Goal: Task Accomplishment & Management: Manage account settings

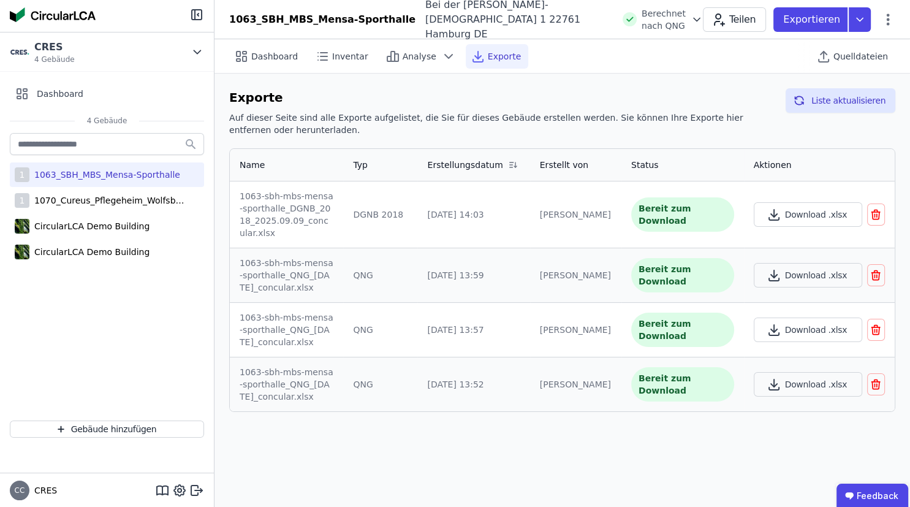
click at [877, 384] on icon "button" at bounding box center [877, 385] width 0 height 3
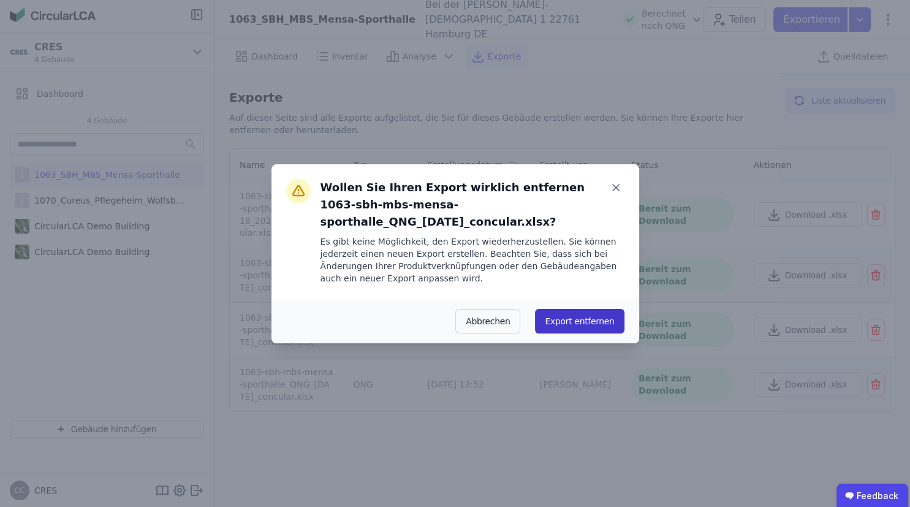
click at [602, 315] on button "Export entfernen" at bounding box center [579, 321] width 89 height 25
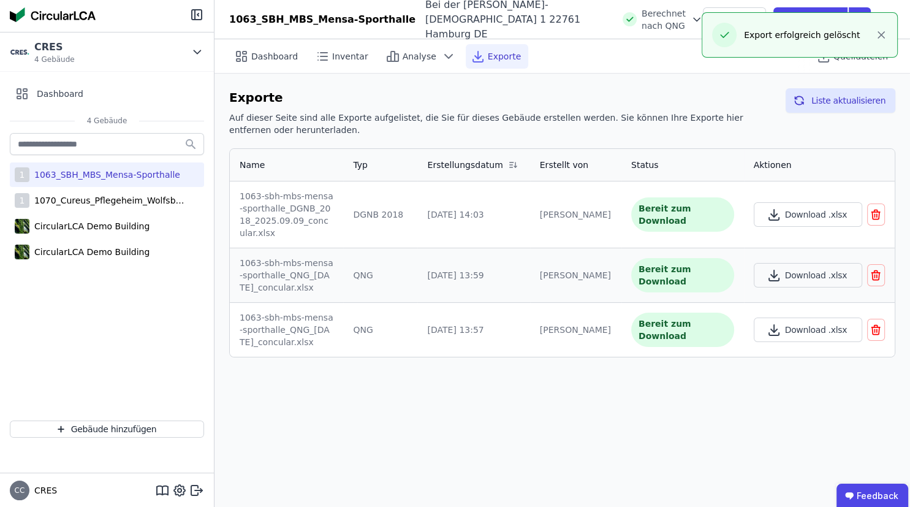
click at [874, 322] on icon "button" at bounding box center [876, 329] width 12 height 15
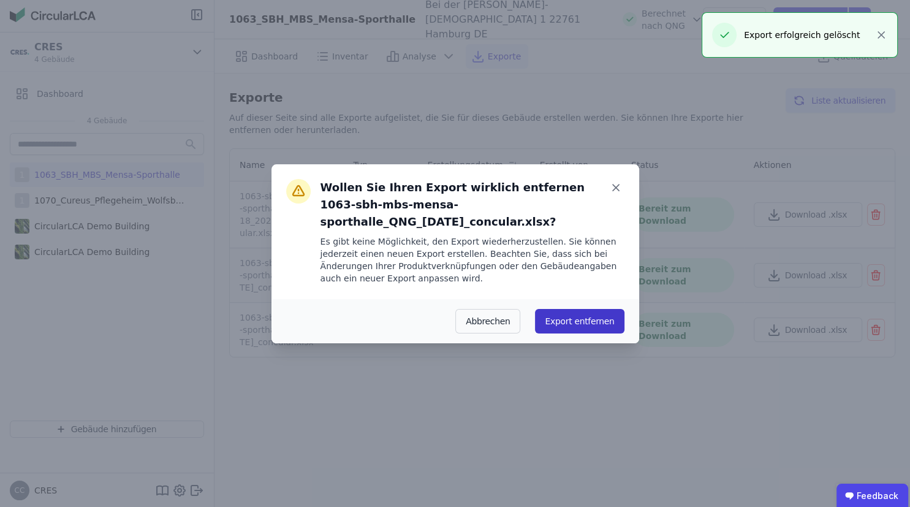
click at [573, 314] on button "Export entfernen" at bounding box center [579, 321] width 89 height 25
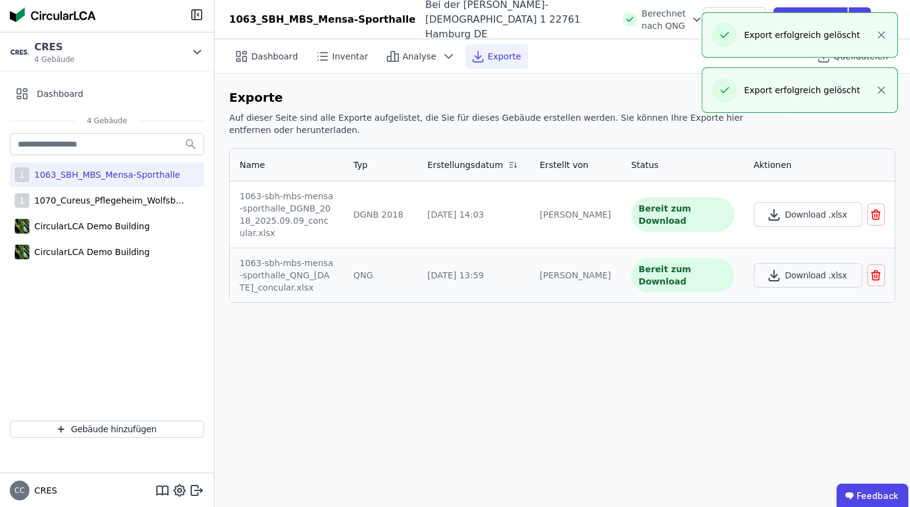
click at [877, 275] on icon "button" at bounding box center [877, 276] width 0 height 3
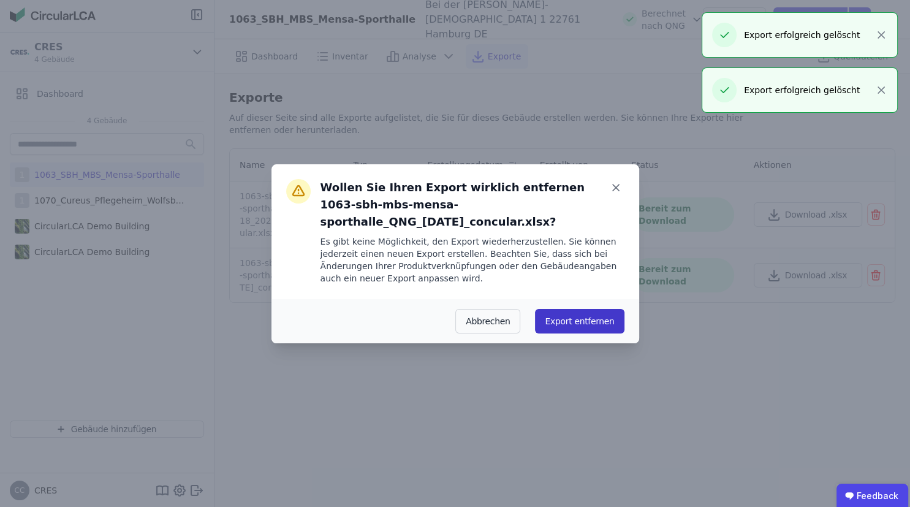
click at [564, 309] on button "Export entfernen" at bounding box center [579, 321] width 89 height 25
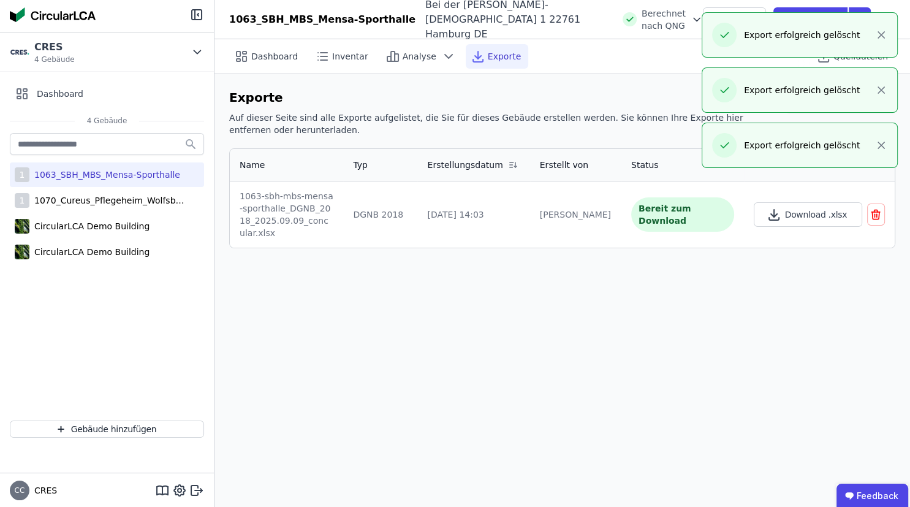
click at [877, 214] on icon "button" at bounding box center [877, 215] width 0 height 3
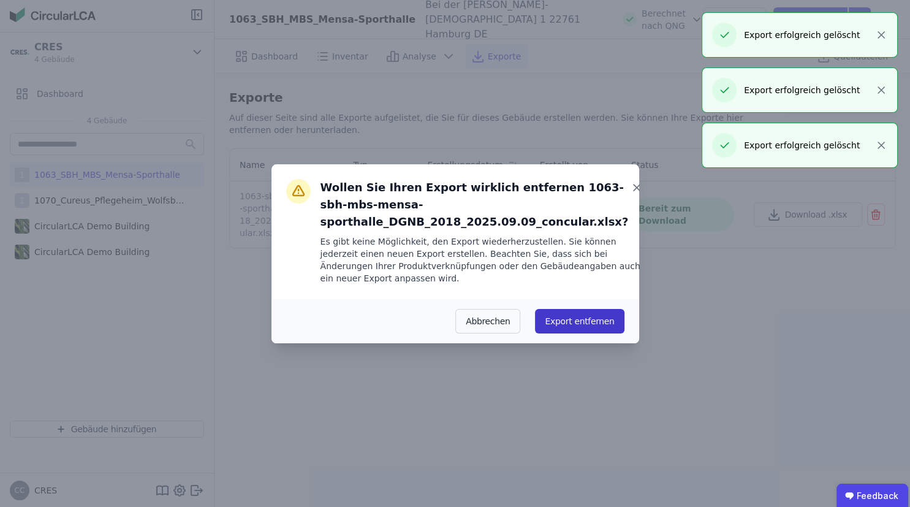
click at [556, 327] on button "Export entfernen" at bounding box center [579, 321] width 89 height 25
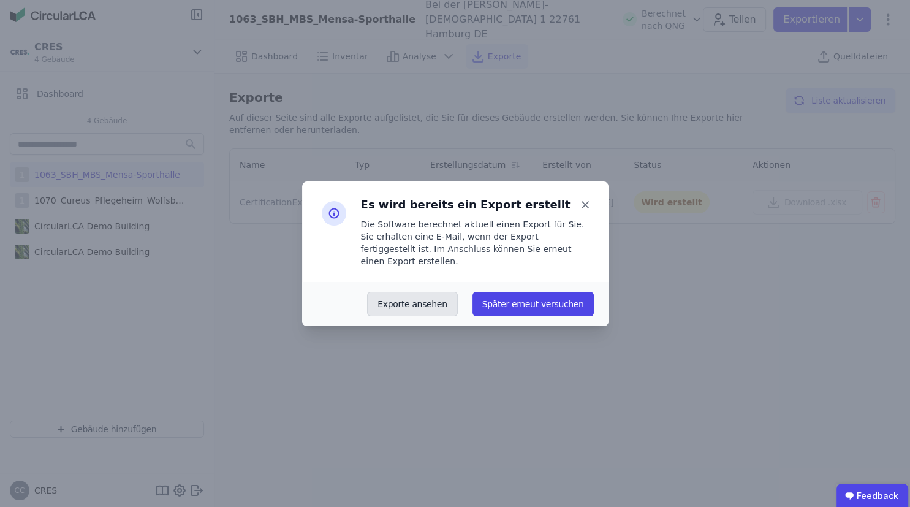
click at [430, 303] on button "Exporte ansehen" at bounding box center [412, 304] width 90 height 25
click at [585, 208] on icon at bounding box center [585, 204] width 17 height 17
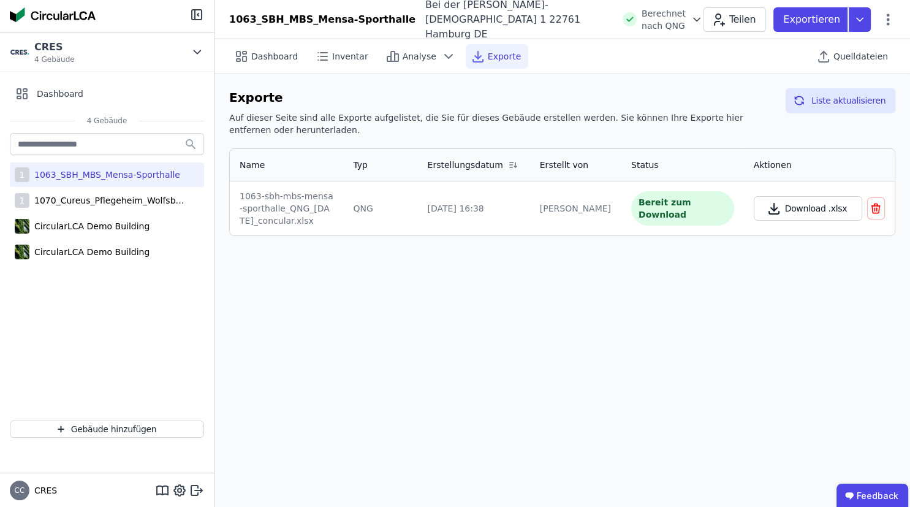
click at [810, 208] on button "Download .xlsx" at bounding box center [808, 208] width 109 height 25
